Goal: Obtain resource: Download file/media

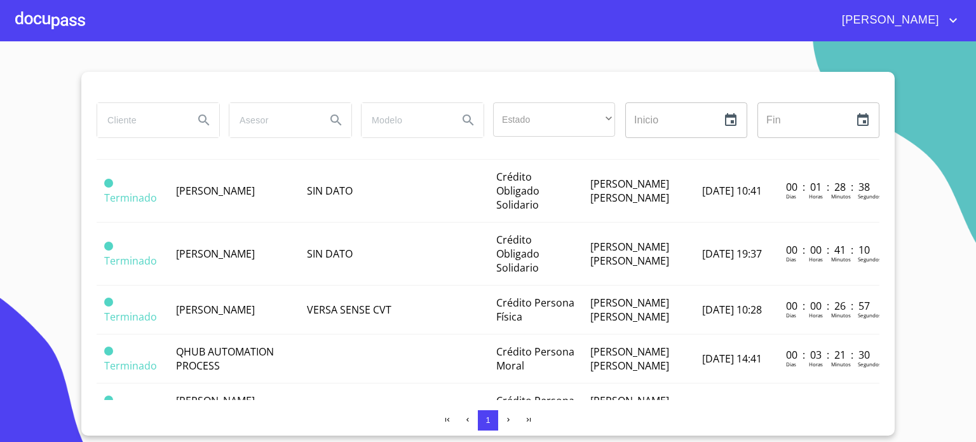
scroll to position [622, 0]
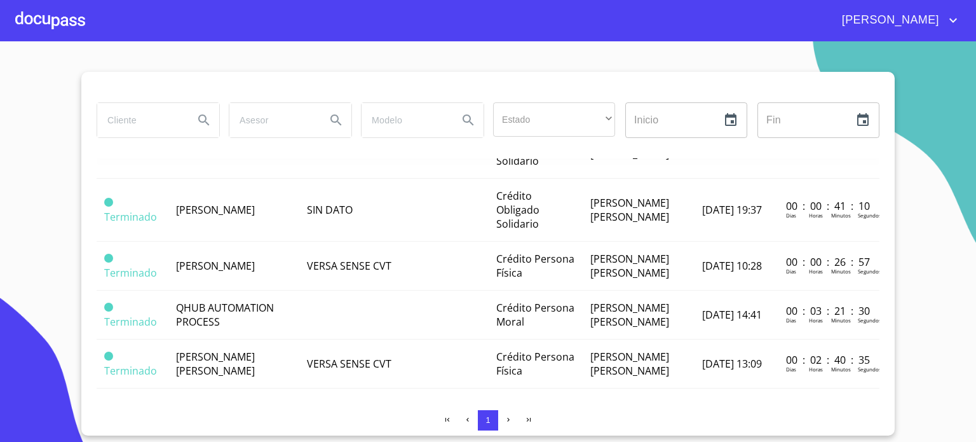
click at [255, 105] on span "[PERSON_NAME] MONTSERRAT [PERSON_NAME]" at bounding box center [215, 84] width 79 height 42
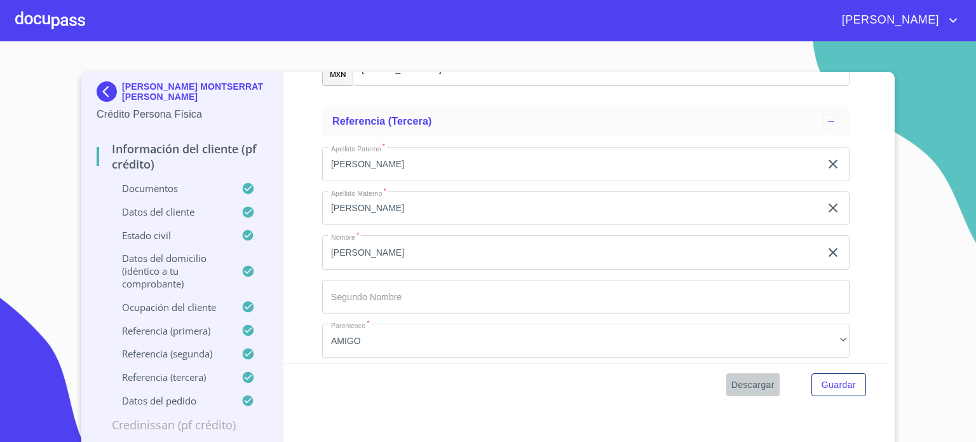
click at [755, 387] on span "Descargar" at bounding box center [752, 385] width 43 height 16
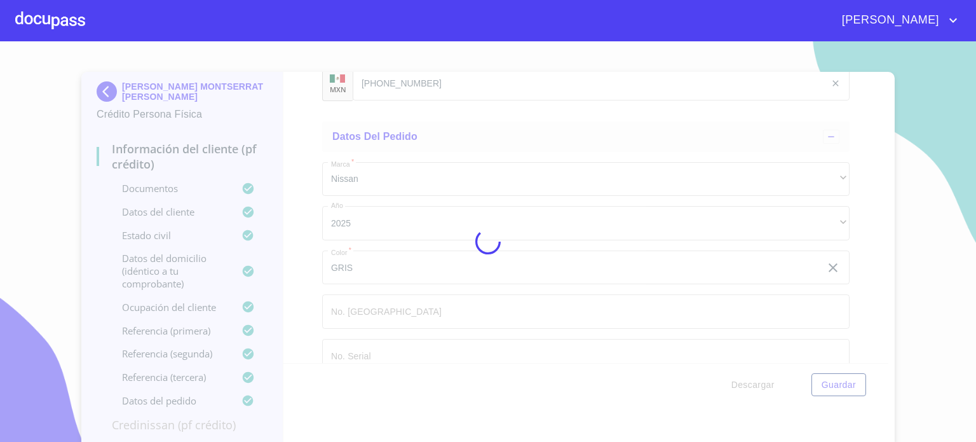
scroll to position [7400, 0]
